Goal: Task Accomplishment & Management: Use online tool/utility

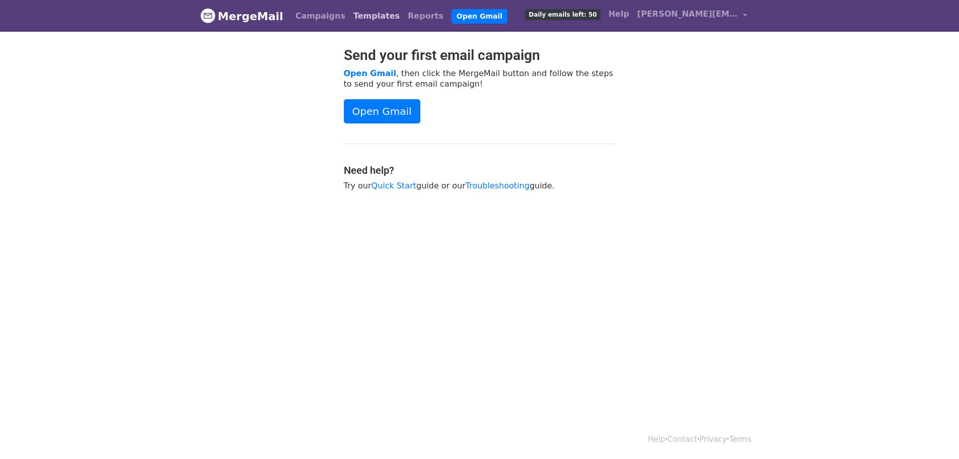
click at [360, 14] on link "Templates" at bounding box center [376, 16] width 54 height 20
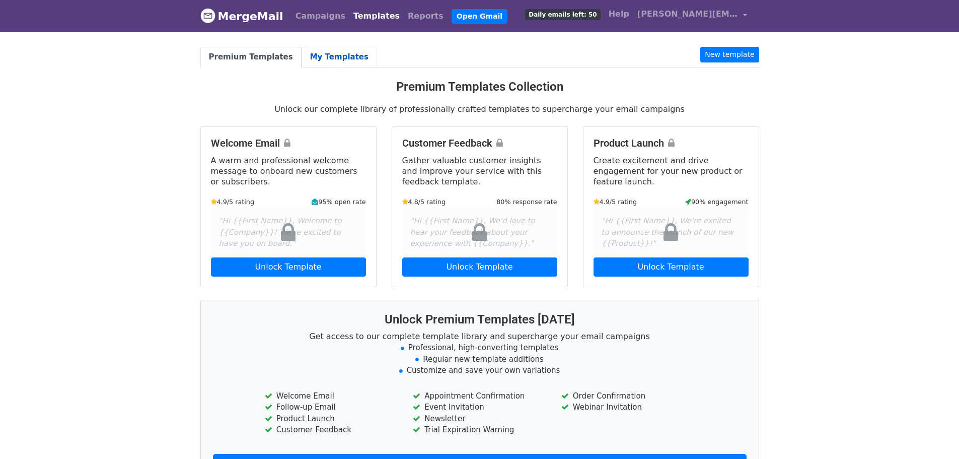
click at [315, 56] on link "My Templates" at bounding box center [340, 57] width 76 height 21
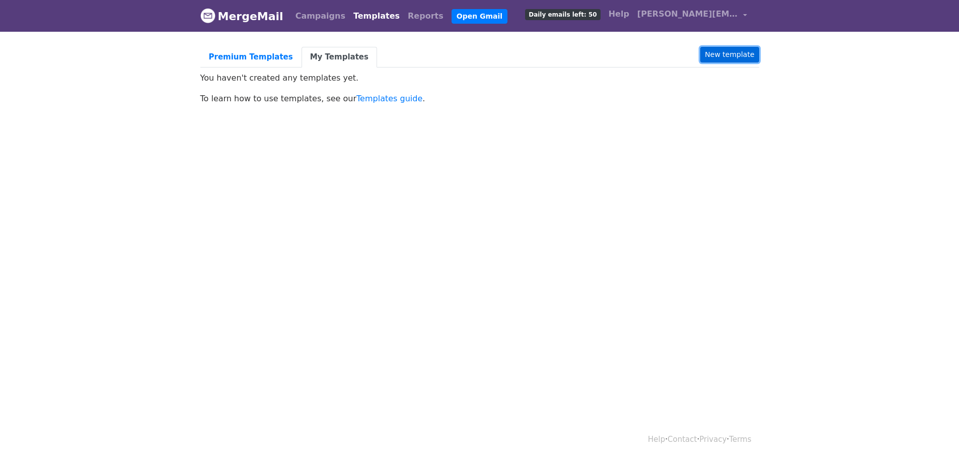
click at [737, 52] on link "New template" at bounding box center [729, 55] width 58 height 16
click at [456, 14] on link "Open Gmail" at bounding box center [480, 16] width 56 height 15
